Goal: Task Accomplishment & Management: Manage account settings

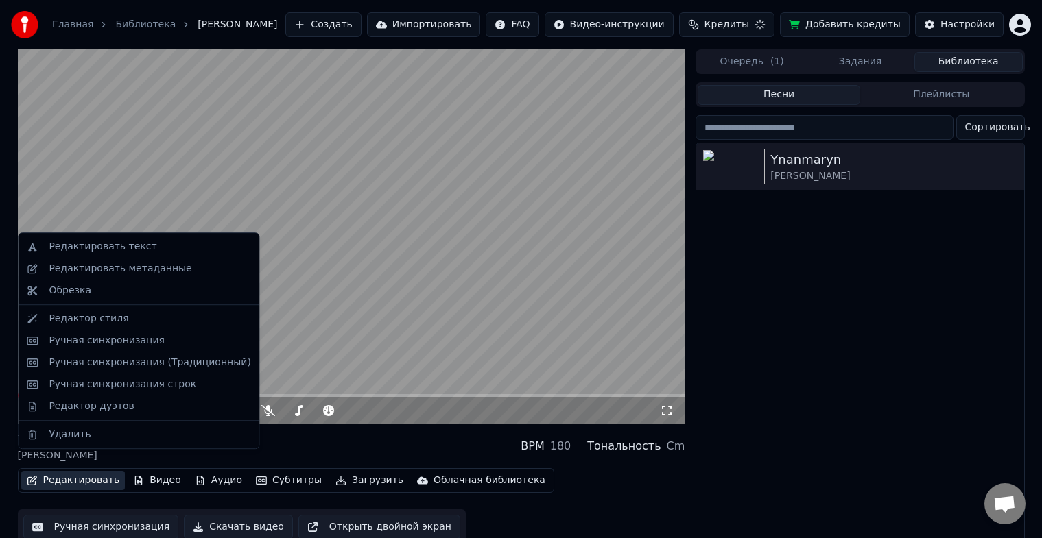
scroll to position [16, 0]
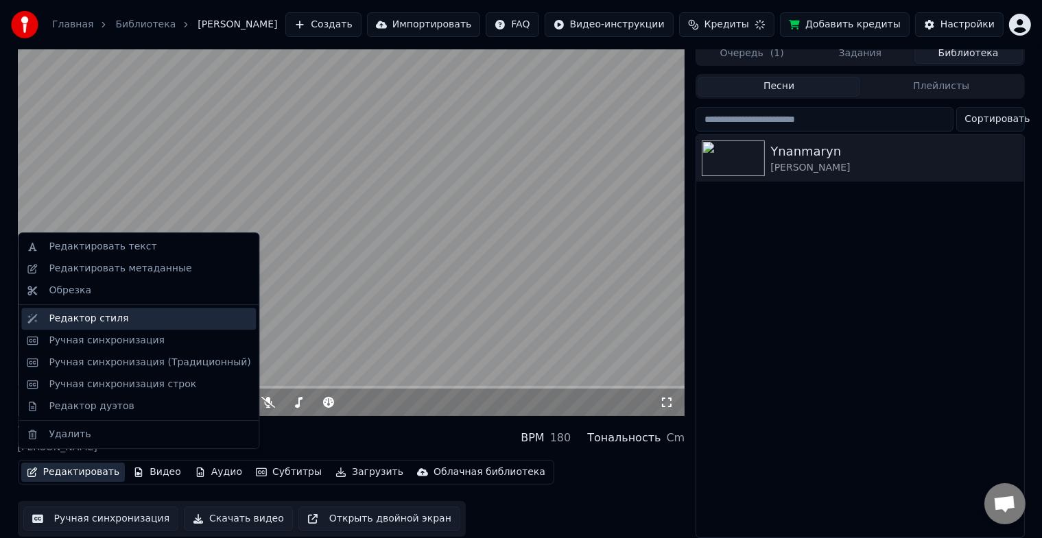
click at [104, 320] on div "Редактор стиля" at bounding box center [89, 319] width 80 height 14
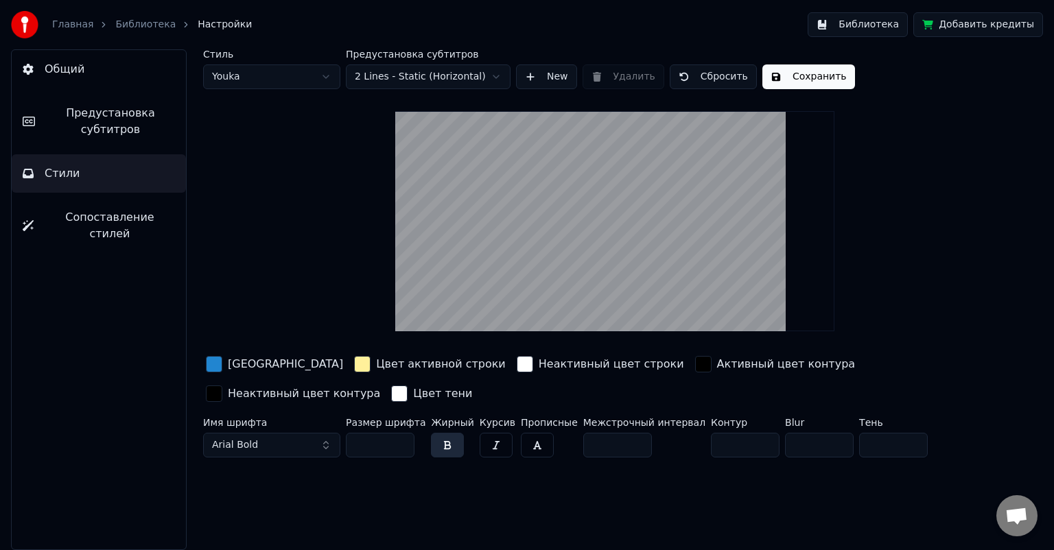
click at [118, 217] on span "Сопоставление стилей" at bounding box center [110, 225] width 130 height 33
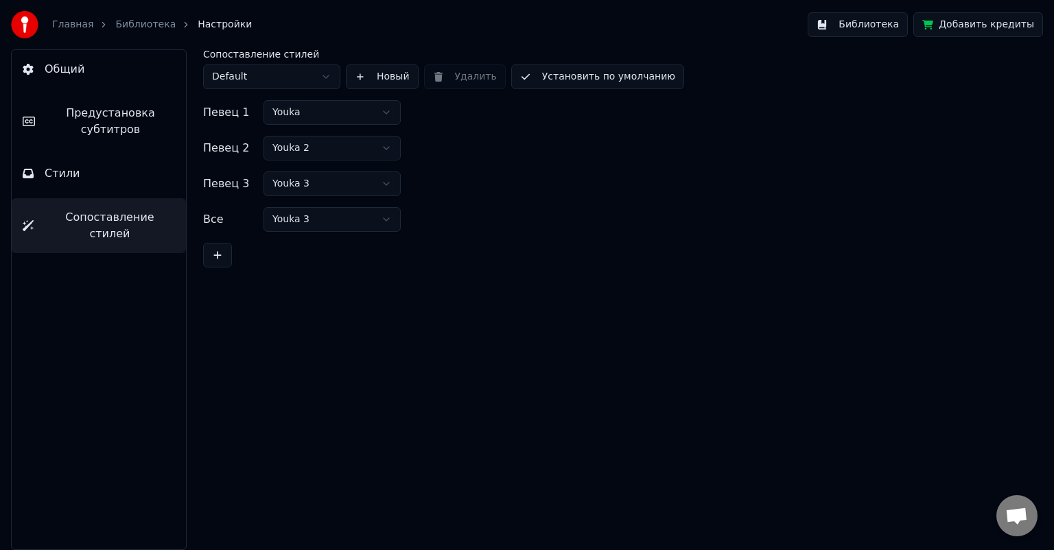
click at [119, 103] on button "Предустановка субтитров" at bounding box center [99, 121] width 174 height 55
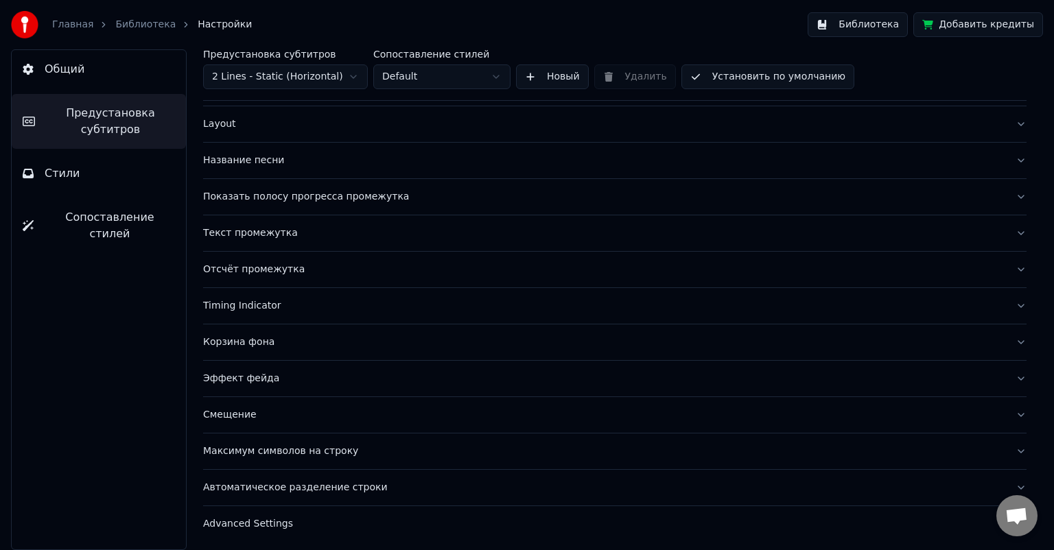
scroll to position [59, 0]
click at [66, 78] on button "Общий" at bounding box center [99, 69] width 174 height 38
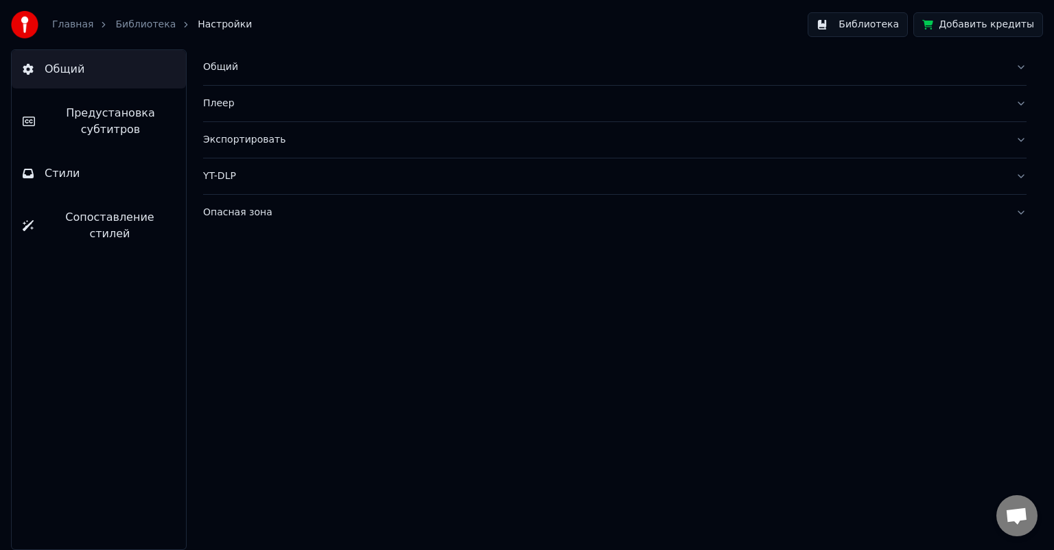
click at [221, 104] on div "Плеер" at bounding box center [603, 104] width 801 height 14
click at [239, 332] on div "Опасная зона" at bounding box center [603, 336] width 801 height 14
